Goal: Use online tool/utility: Utilize a website feature to perform a specific function

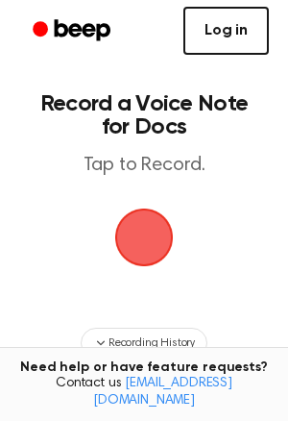
click at [212, 33] on link "Log in" at bounding box center [227, 31] width 86 height 48
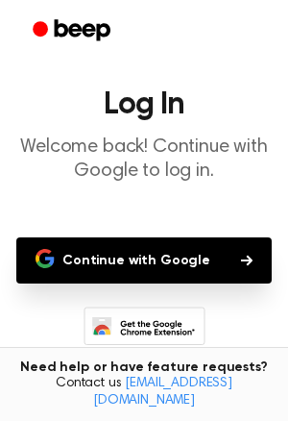
scroll to position [35, 0]
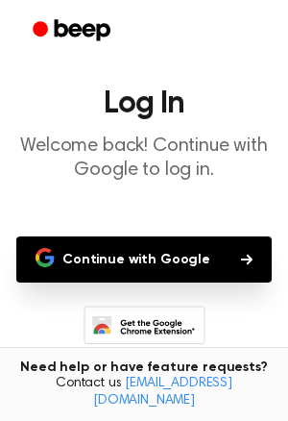
click at [185, 265] on button "Continue with Google" at bounding box center [144, 259] width 256 height 46
click at [231, 259] on button "Continue with Google" at bounding box center [144, 259] width 256 height 46
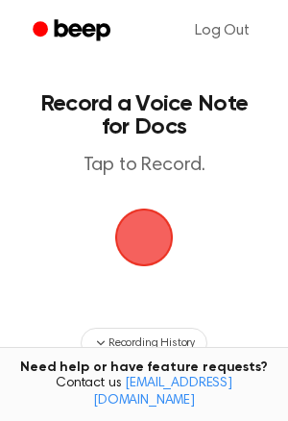
click at [138, 211] on span "button" at bounding box center [144, 238] width 59 height 59
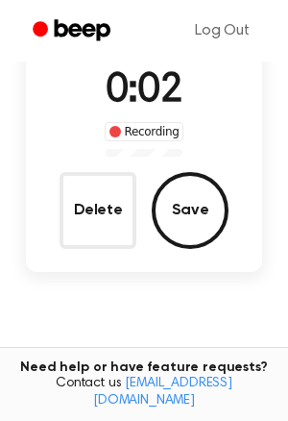
scroll to position [139, 0]
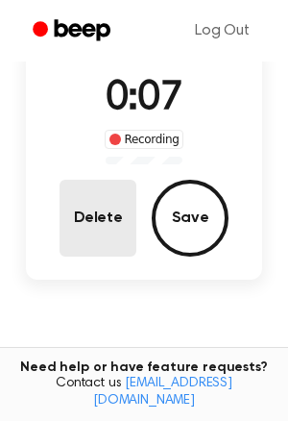
click at [111, 239] on button "Delete" at bounding box center [98, 218] width 77 height 77
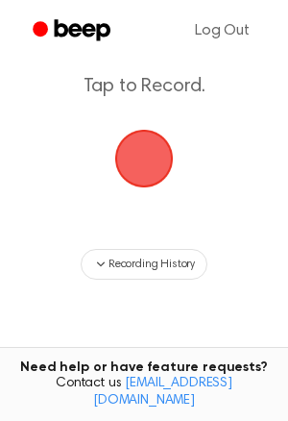
click at [143, 152] on span "button" at bounding box center [144, 159] width 59 height 59
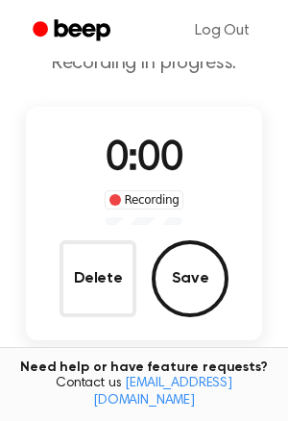
scroll to position [139, 0]
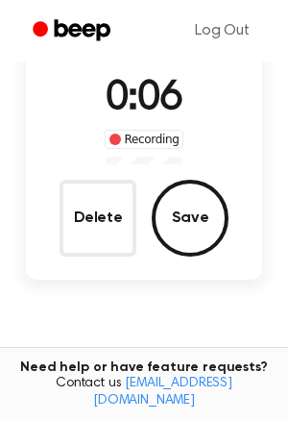
click at [106, 258] on div "0:06 Recording Delete Save" at bounding box center [144, 163] width 236 height 234
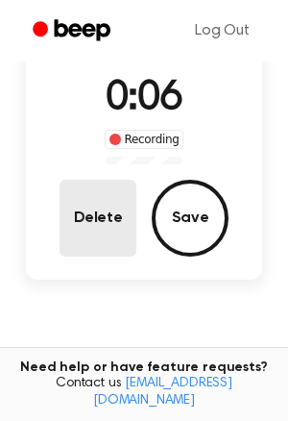
click at [101, 230] on button "Delete" at bounding box center [98, 218] width 77 height 77
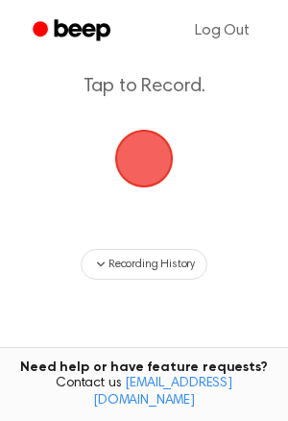
click at [147, 161] on span "button" at bounding box center [144, 159] width 59 height 59
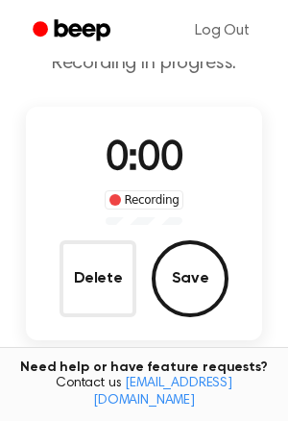
scroll to position [139, 0]
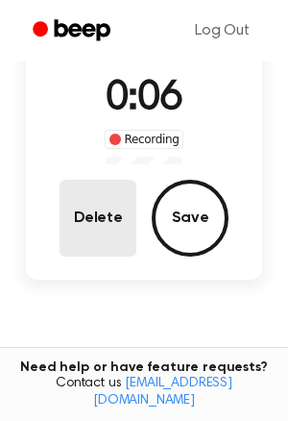
click at [111, 212] on button "Delete" at bounding box center [98, 218] width 77 height 77
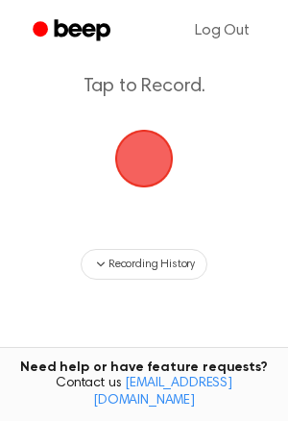
click at [151, 172] on span "button" at bounding box center [144, 159] width 59 height 59
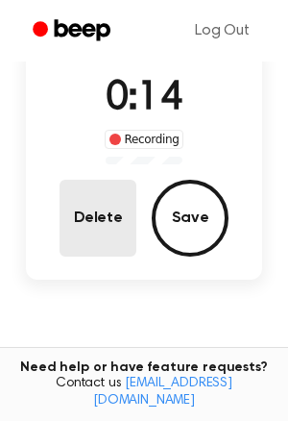
click at [102, 214] on button "Delete" at bounding box center [98, 218] width 77 height 77
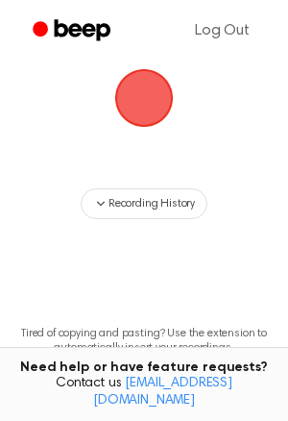
scroll to position [79, 0]
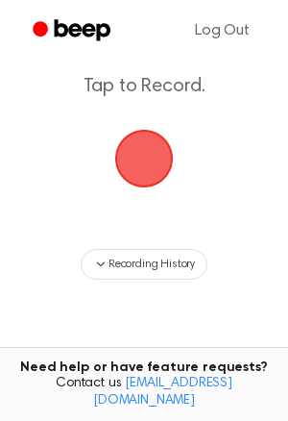
click at [162, 162] on span "button" at bounding box center [144, 159] width 62 height 62
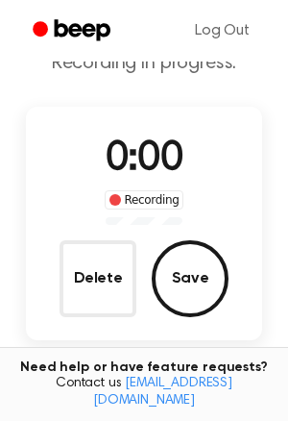
scroll to position [139, 0]
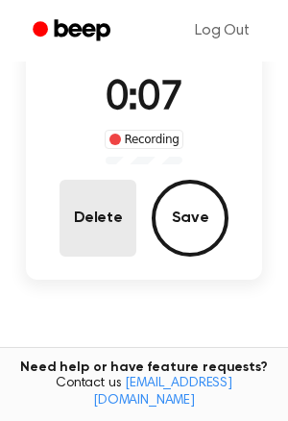
click at [101, 195] on button "Delete" at bounding box center [98, 218] width 77 height 77
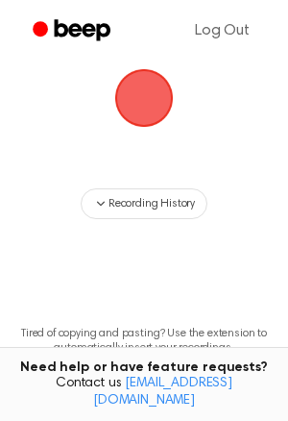
scroll to position [79, 0]
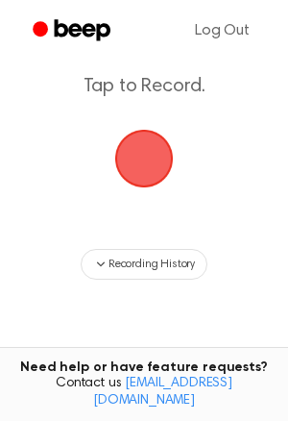
click at [143, 173] on span "button" at bounding box center [144, 158] width 79 height 79
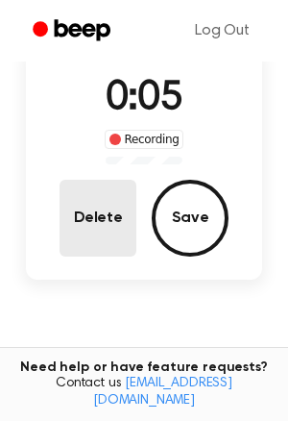
click at [115, 193] on button "Delete" at bounding box center [98, 218] width 77 height 77
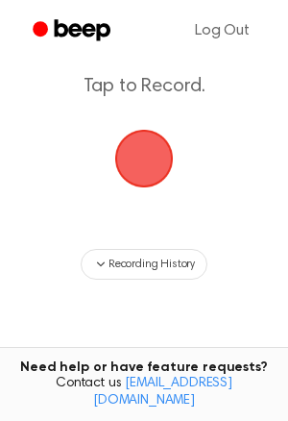
click at [164, 162] on span "button" at bounding box center [143, 158] width 65 height 65
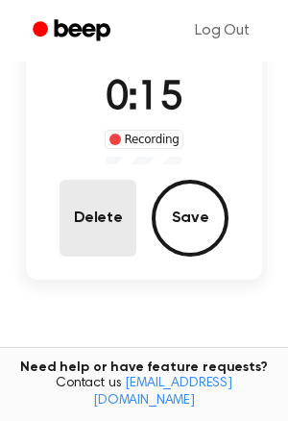
click at [123, 200] on button "Delete" at bounding box center [98, 218] width 77 height 77
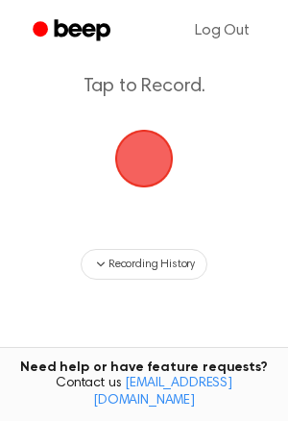
click at [136, 172] on span "button" at bounding box center [143, 158] width 65 height 65
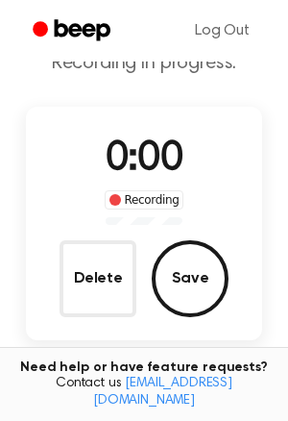
scroll to position [139, 0]
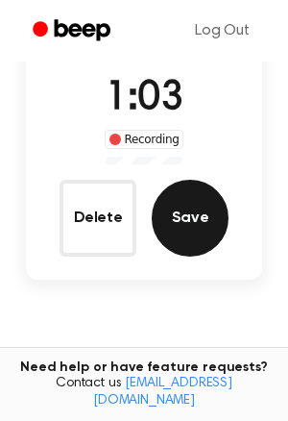
click at [174, 226] on button "Save" at bounding box center [190, 218] width 77 height 77
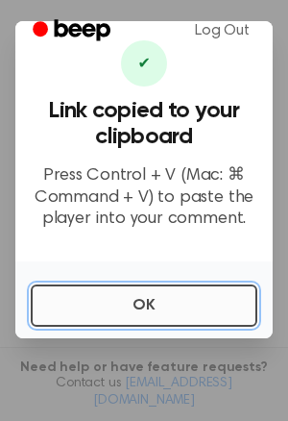
click at [144, 298] on button "OK" at bounding box center [144, 306] width 227 height 42
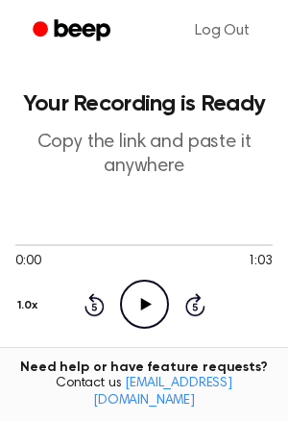
click at [141, 310] on icon "Play Audio" at bounding box center [144, 304] width 49 height 49
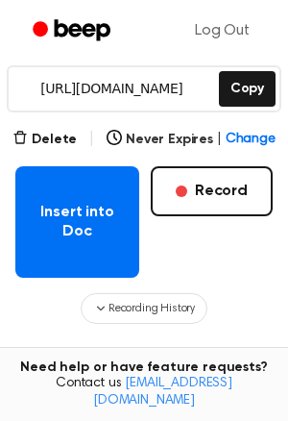
scroll to position [291, 0]
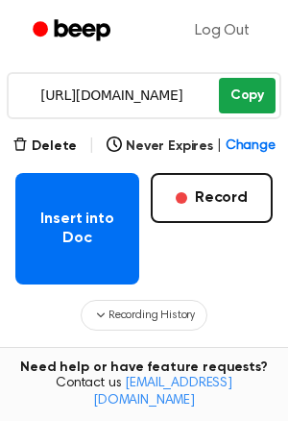
click at [247, 100] on button "Copy" at bounding box center [247, 96] width 57 height 36
